Goal: Information Seeking & Learning: Understand process/instructions

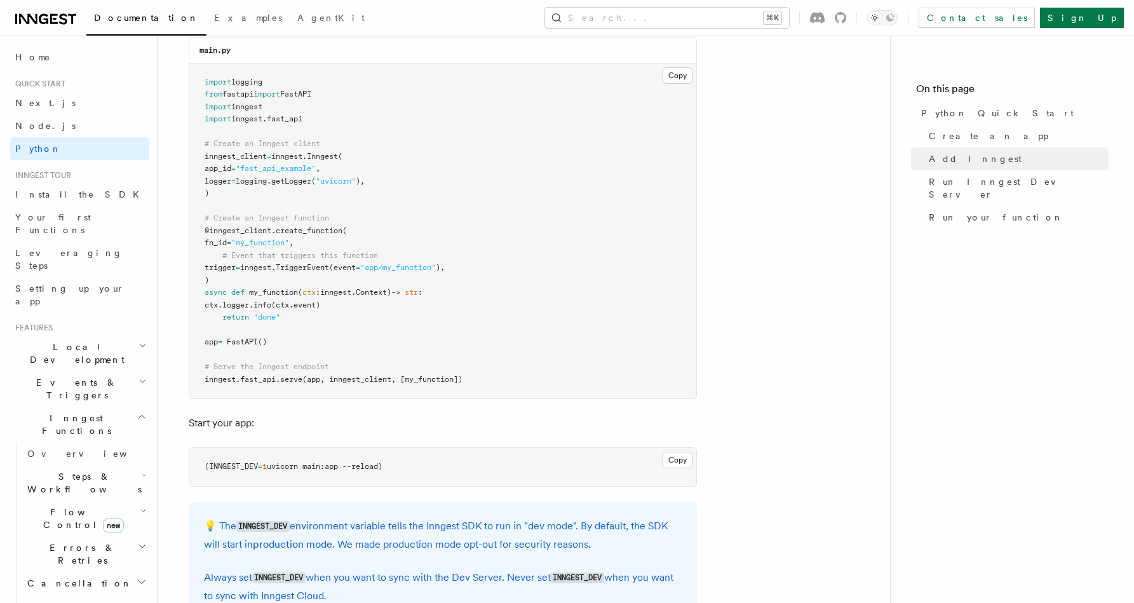
scroll to position [909, 0]
click at [442, 274] on pre "import logging from fastapi import FastAPI import inngest import inngest . fast…" at bounding box center [442, 232] width 507 height 335
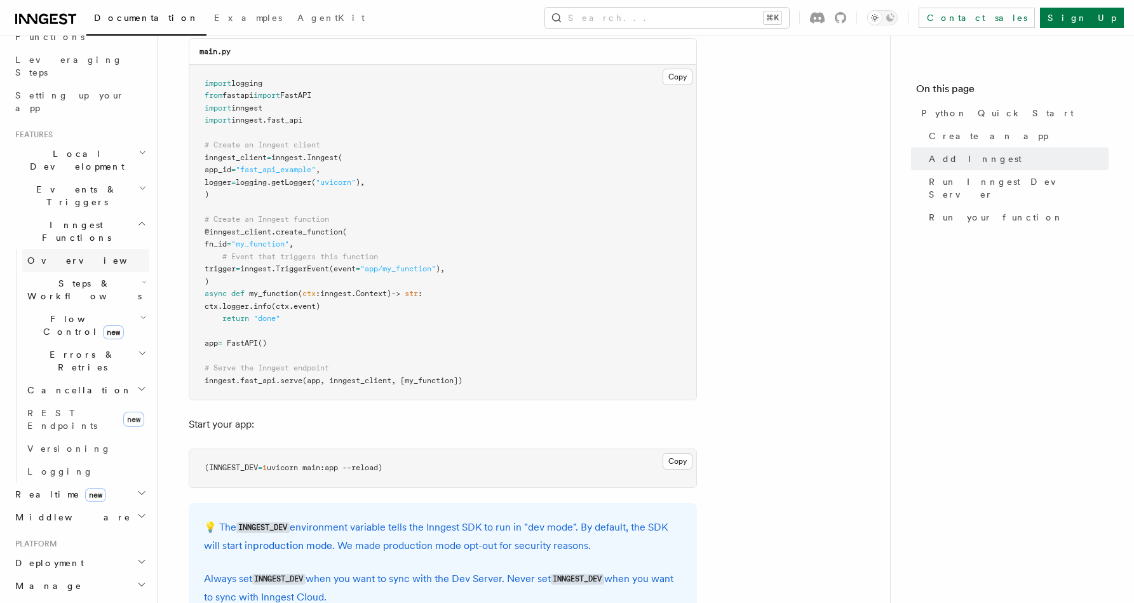
scroll to position [199, 0]
click at [85, 500] on h2 "Middleware" at bounding box center [79, 511] width 139 height 23
click at [60, 528] on span "Overview" at bounding box center [92, 534] width 131 height 13
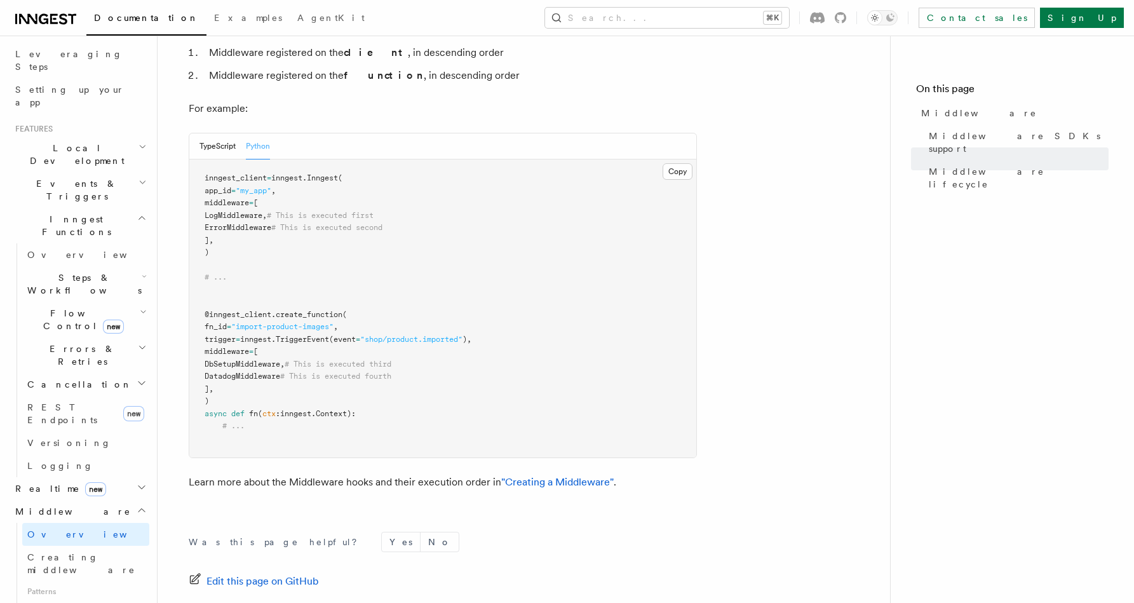
scroll to position [619, 0]
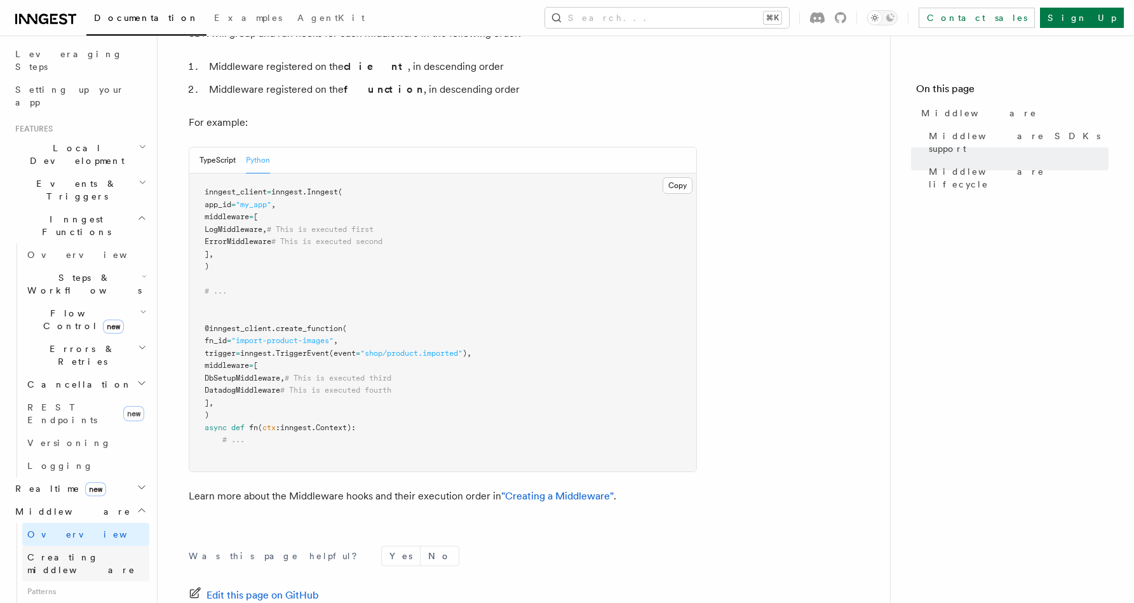
click at [58, 552] on span "Creating middleware" at bounding box center [81, 563] width 108 height 23
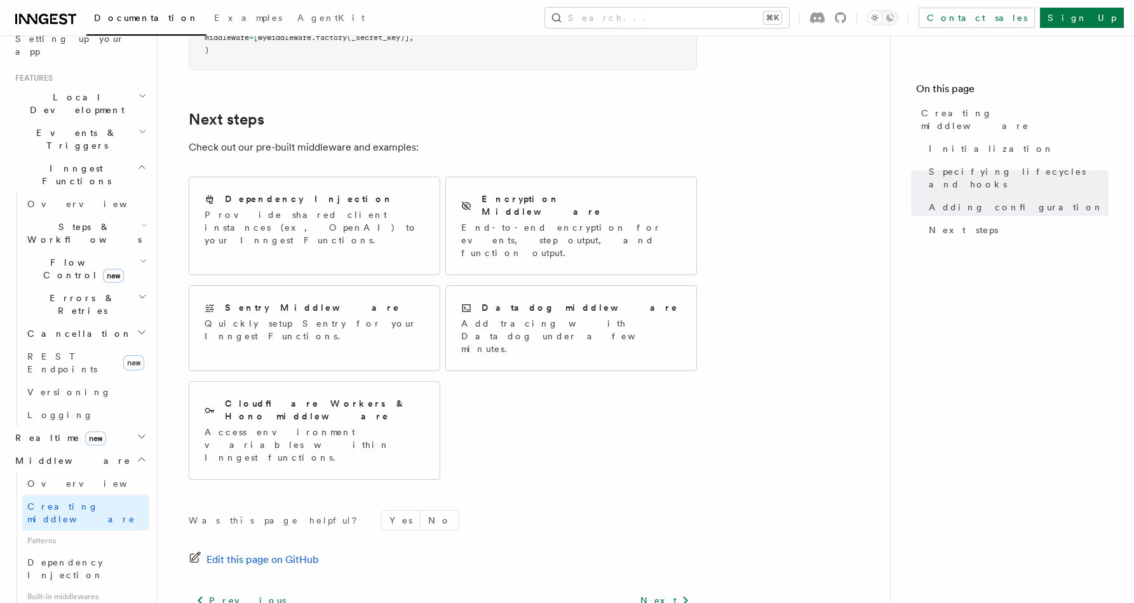
scroll to position [2334, 0]
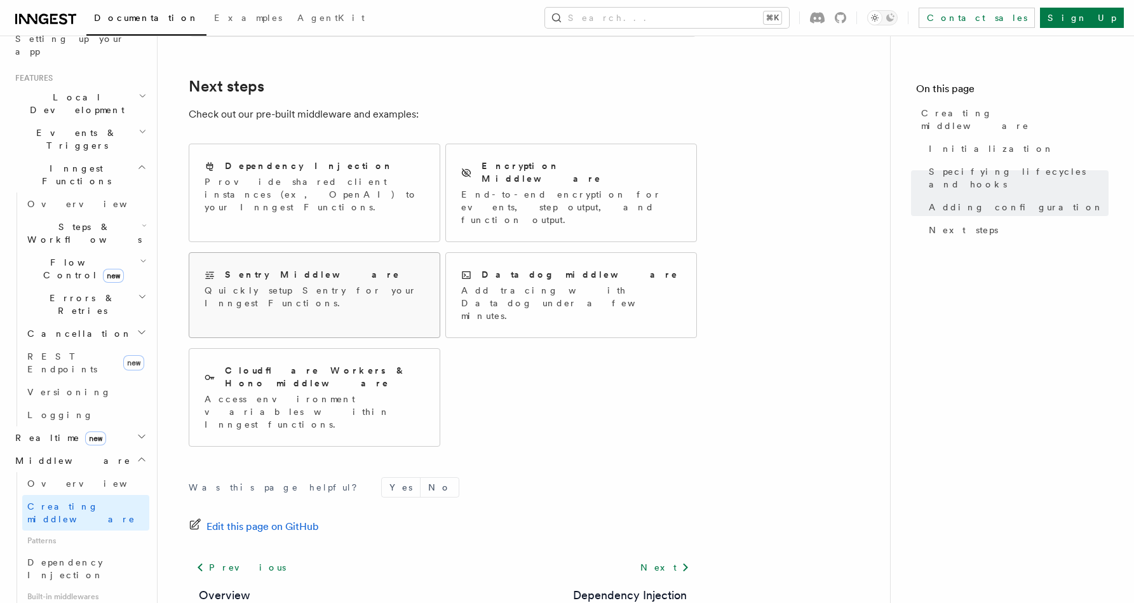
click at [339, 253] on div "Sentry Middleware Quickly setup Sentry for your Inngest Functions." at bounding box center [314, 289] width 250 height 72
click at [271, 198] on p "Provide shared client instances (ex, OpenAI) to your Inngest Functions." at bounding box center [315, 194] width 220 height 38
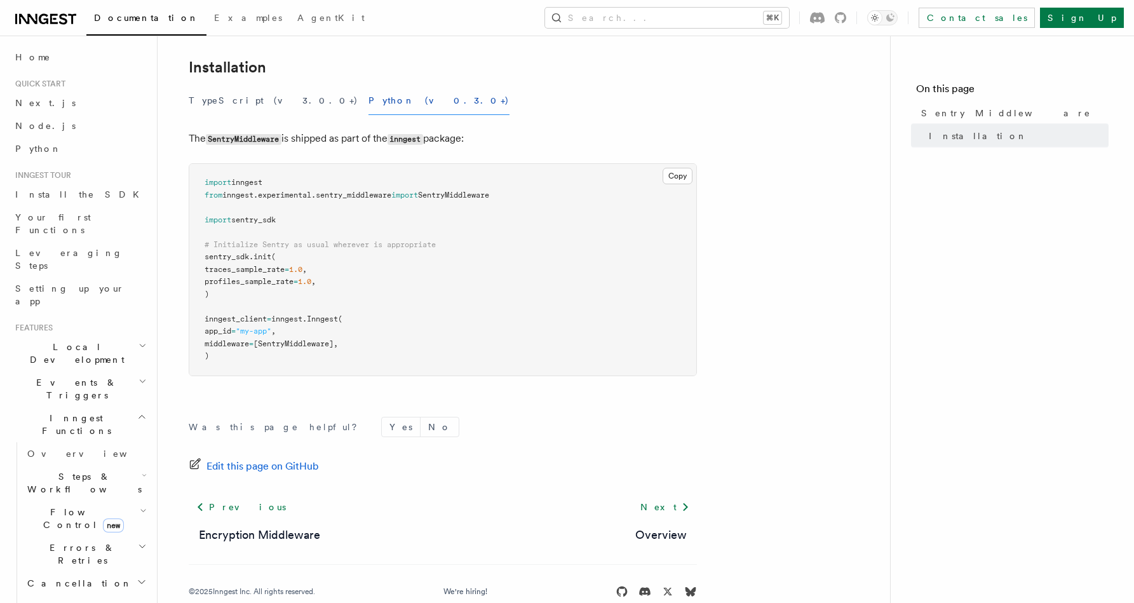
scroll to position [221, 0]
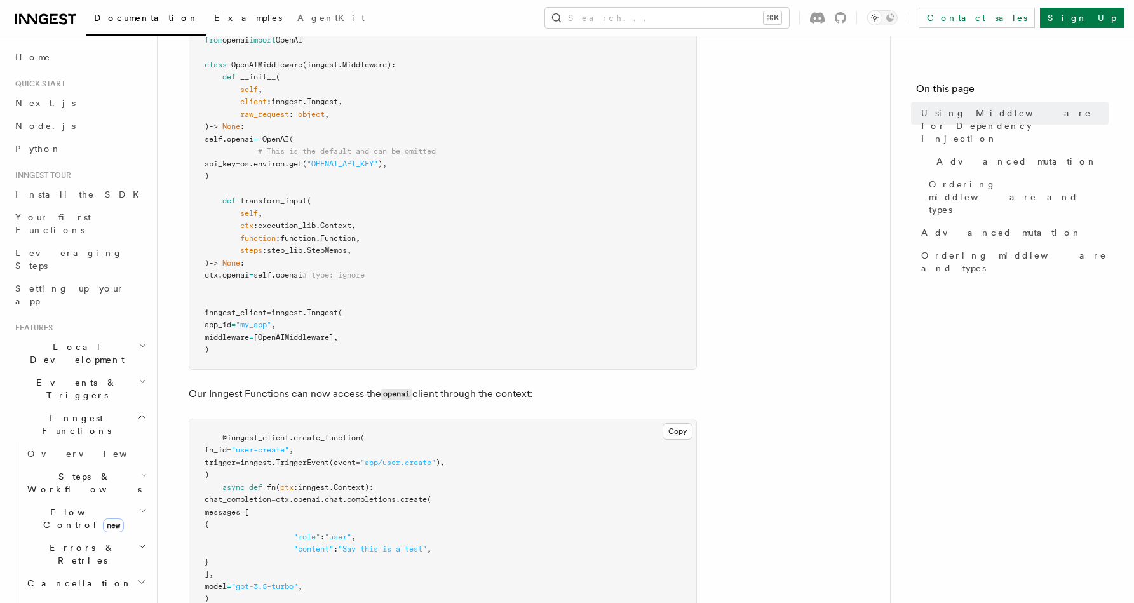
scroll to position [555, 0]
